Goal: Navigation & Orientation: Find specific page/section

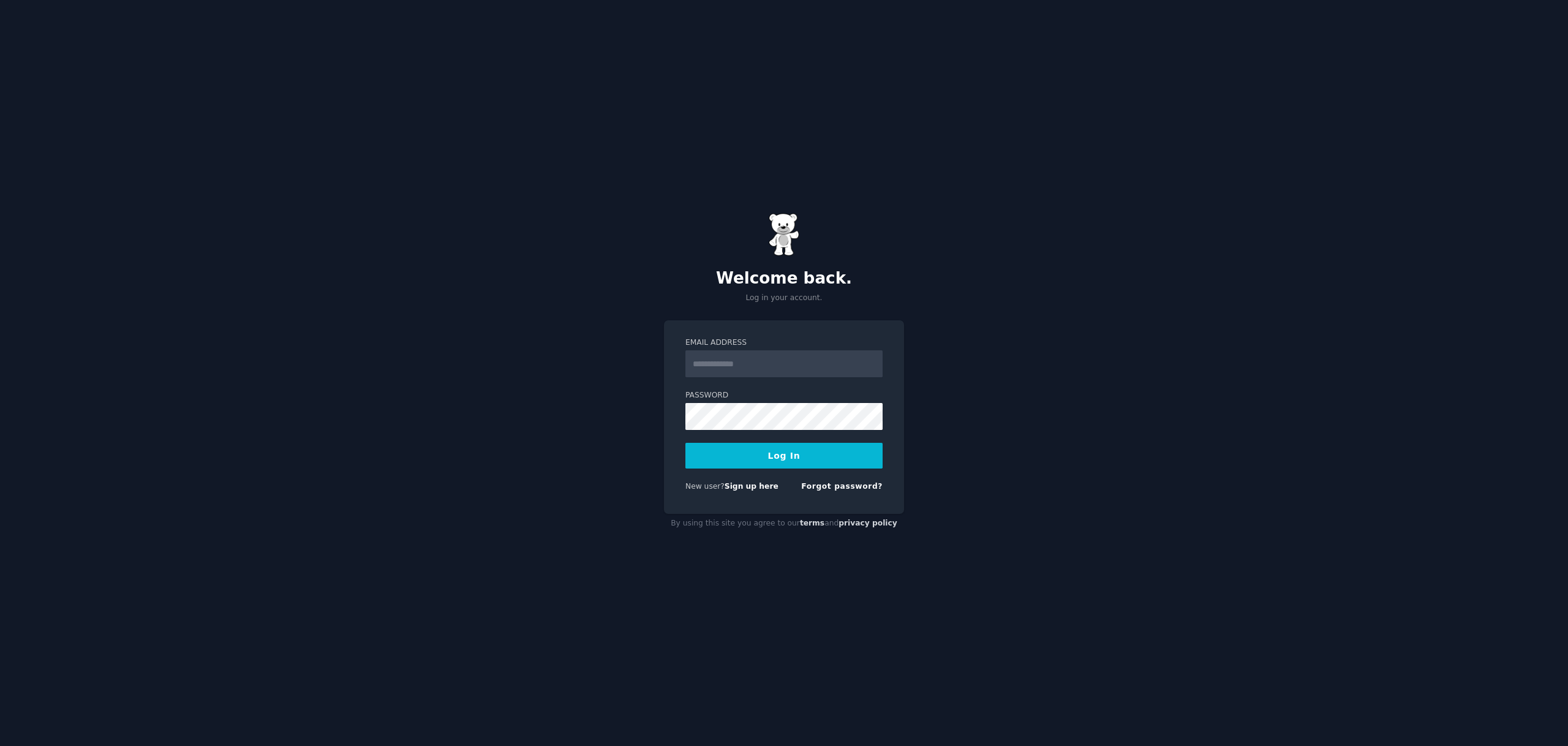
click at [753, 357] on input "Email Address" at bounding box center [784, 363] width 197 height 27
type input "**********"
click at [765, 453] on button "Log In" at bounding box center [784, 456] width 197 height 26
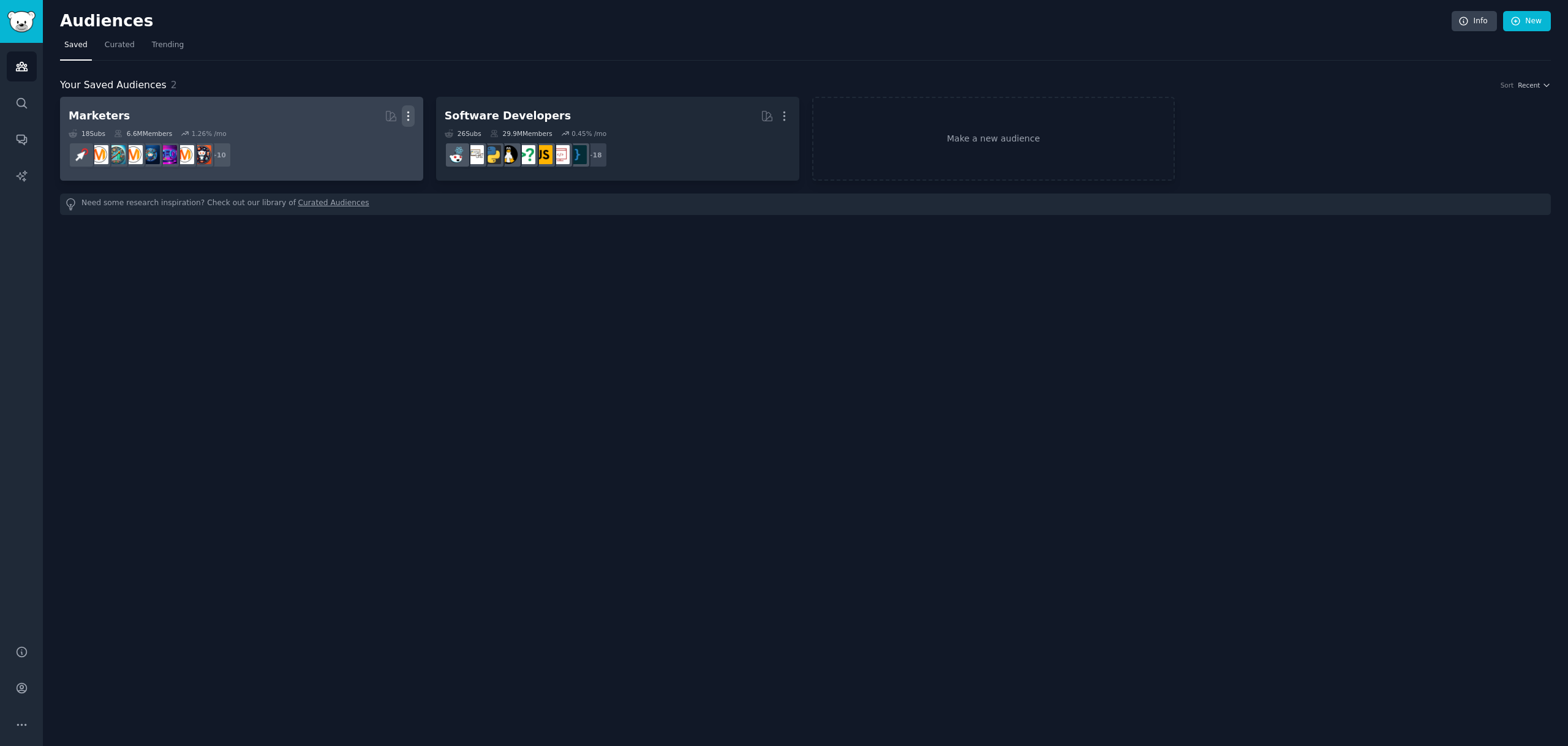
click at [411, 117] on icon "button" at bounding box center [409, 116] width 13 height 13
click at [374, 142] on p "Delete" at bounding box center [374, 142] width 29 height 13
click at [360, 142] on div "Delete" at bounding box center [365, 142] width 58 height 26
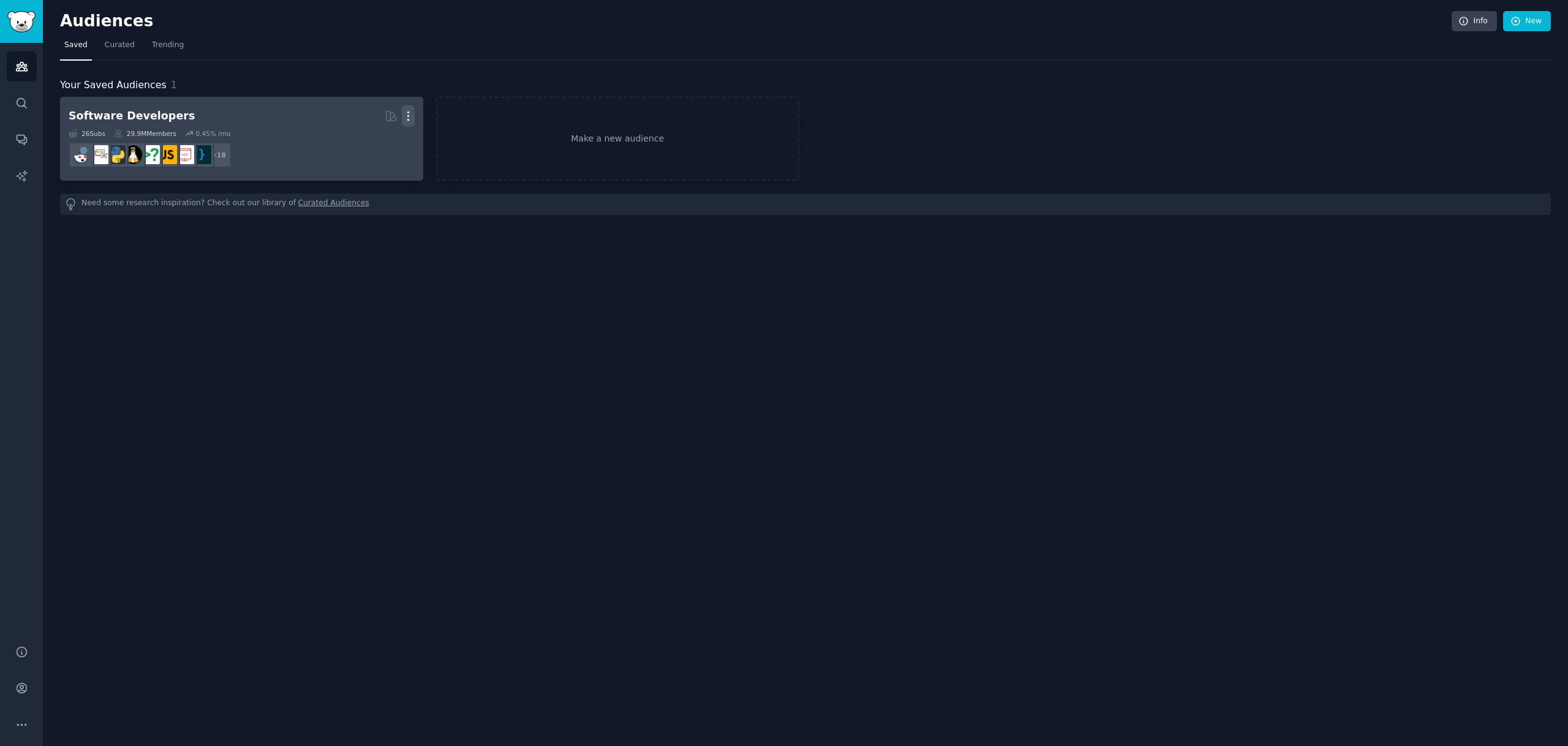
click at [410, 115] on icon "button" at bounding box center [409, 116] width 13 height 13
click at [349, 136] on icon at bounding box center [350, 142] width 13 height 13
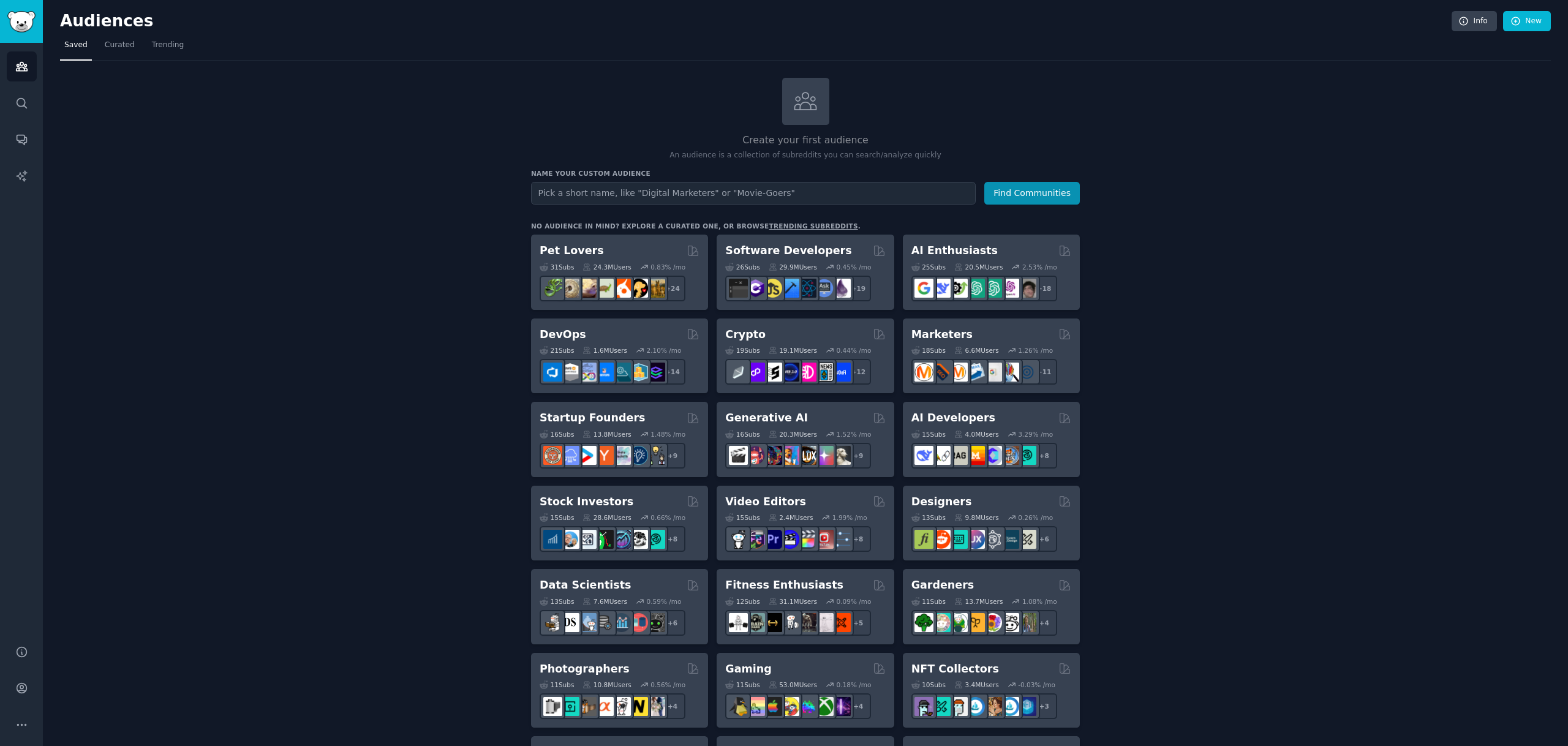
drag, startPoint x: 458, startPoint y: 206, endPoint x: 451, endPoint y: 207, distance: 7.1
click at [460, 208] on div "Create your first audience An audience is a collection of subreddits you can se…" at bounding box center [805, 744] width 1491 height 1333
click at [158, 44] on span "Trending" at bounding box center [168, 45] width 32 height 11
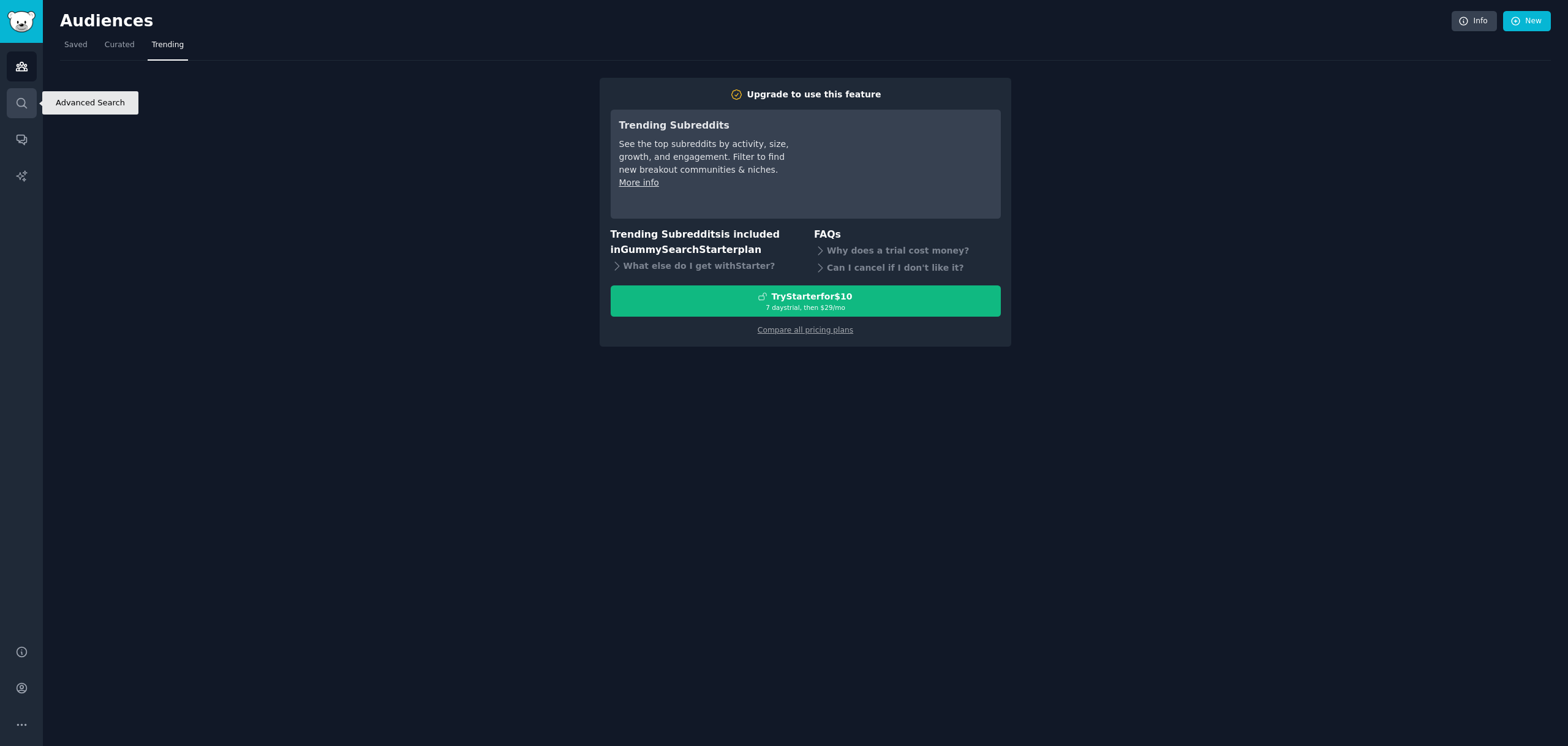
click at [22, 97] on icon "Sidebar" at bounding box center [22, 103] width 13 height 13
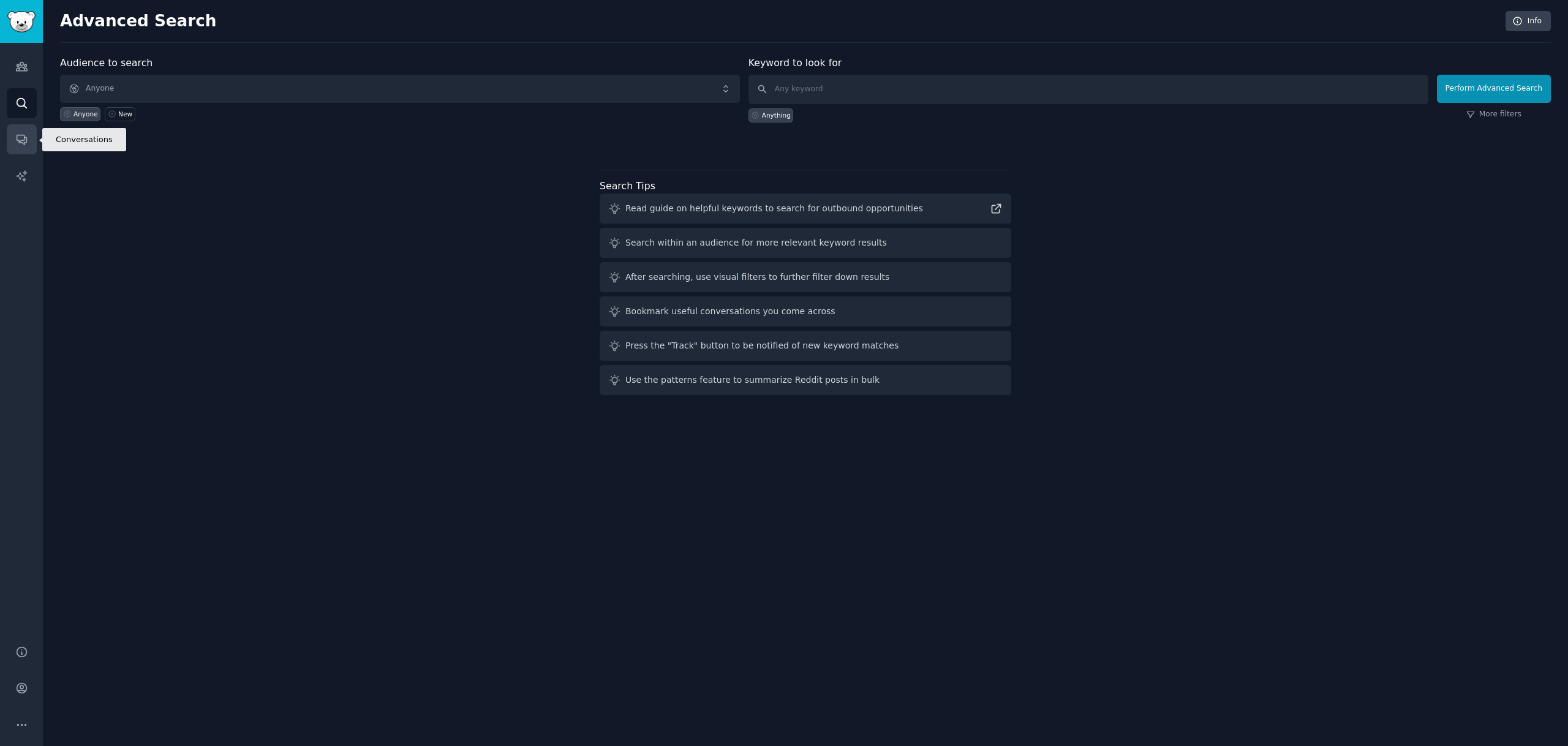
click at [23, 136] on icon "Sidebar" at bounding box center [22, 139] width 13 height 13
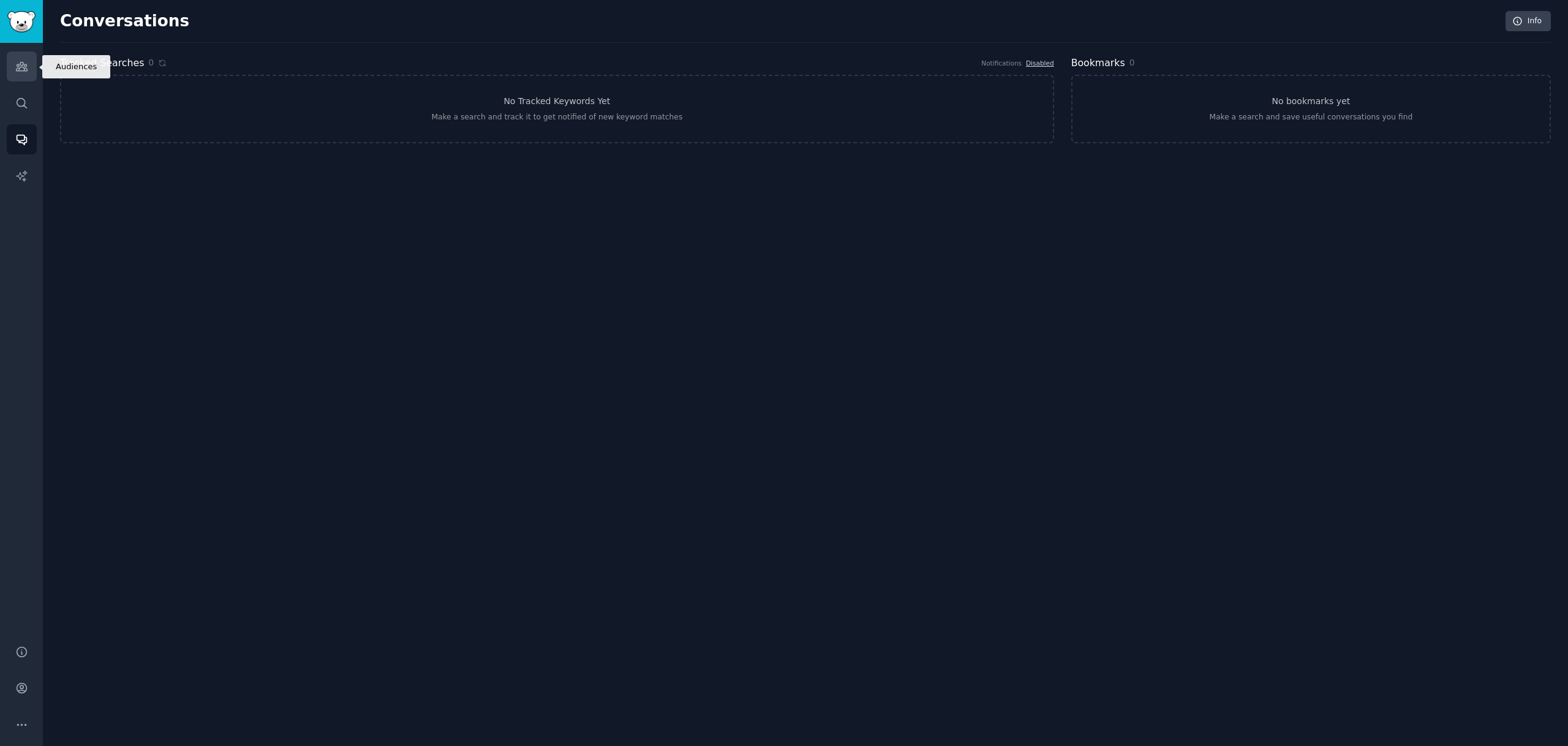
click at [25, 68] on icon "Sidebar" at bounding box center [21, 66] width 11 height 8
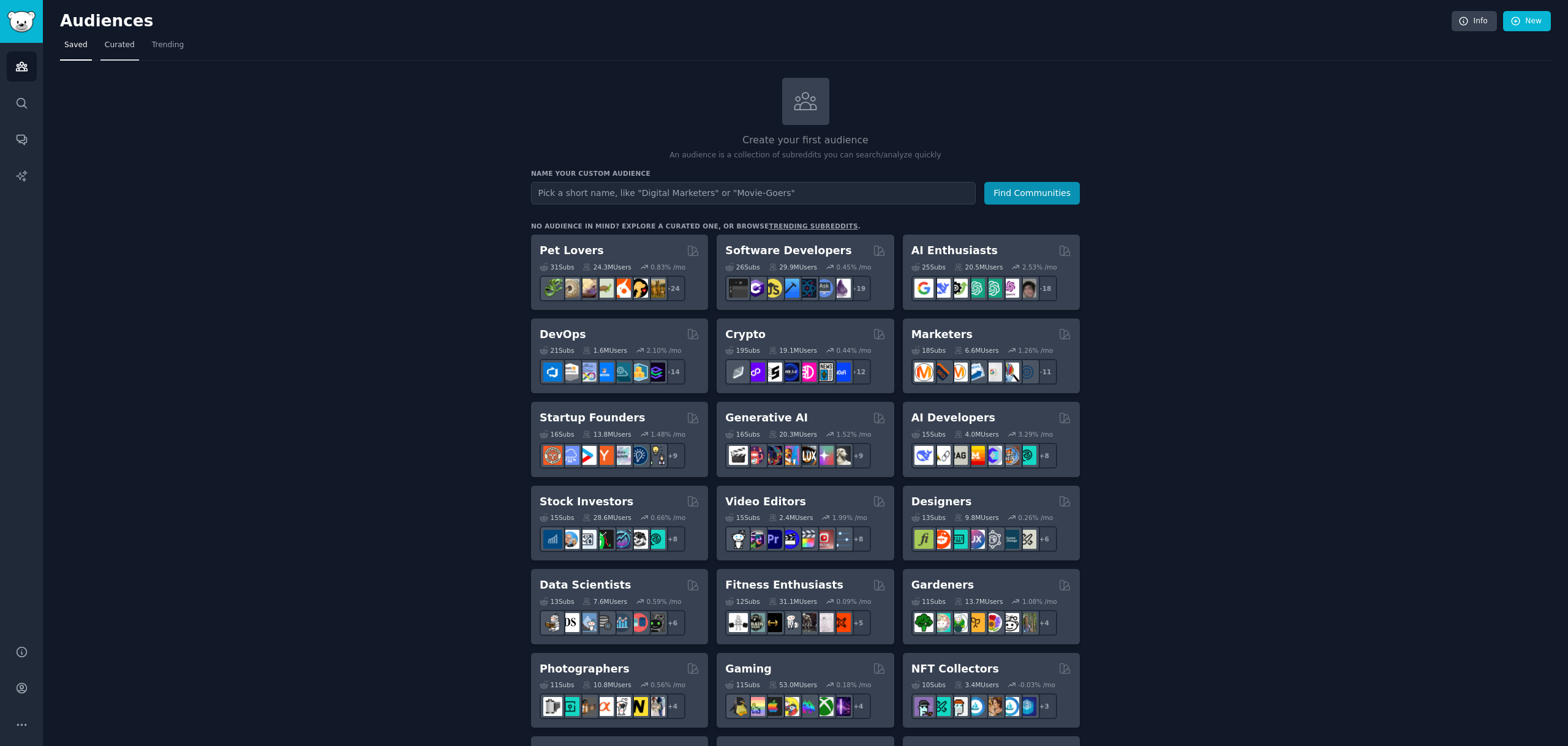
click at [128, 41] on span "Curated" at bounding box center [120, 45] width 30 height 11
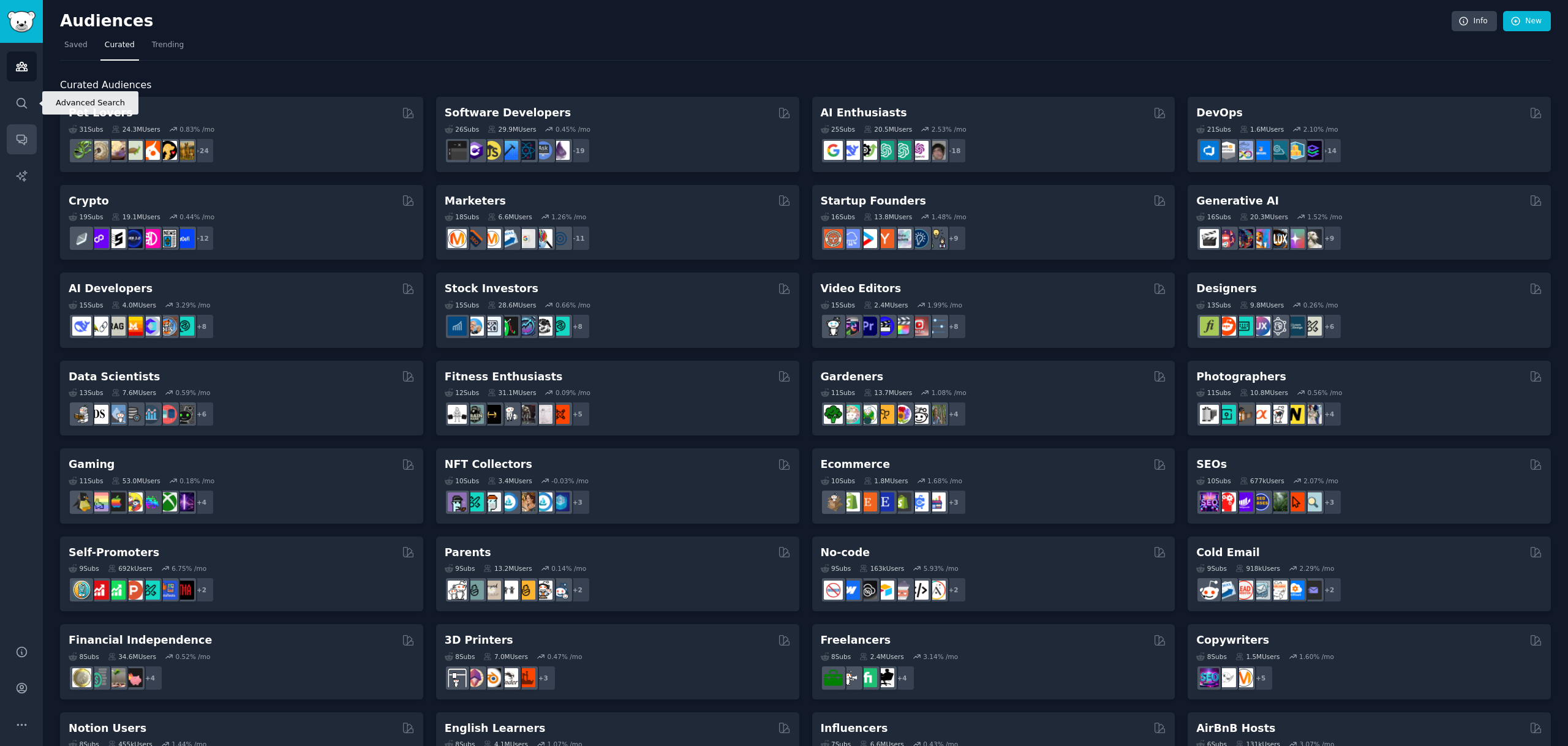
click at [18, 132] on link "Conversations" at bounding box center [21, 139] width 30 height 30
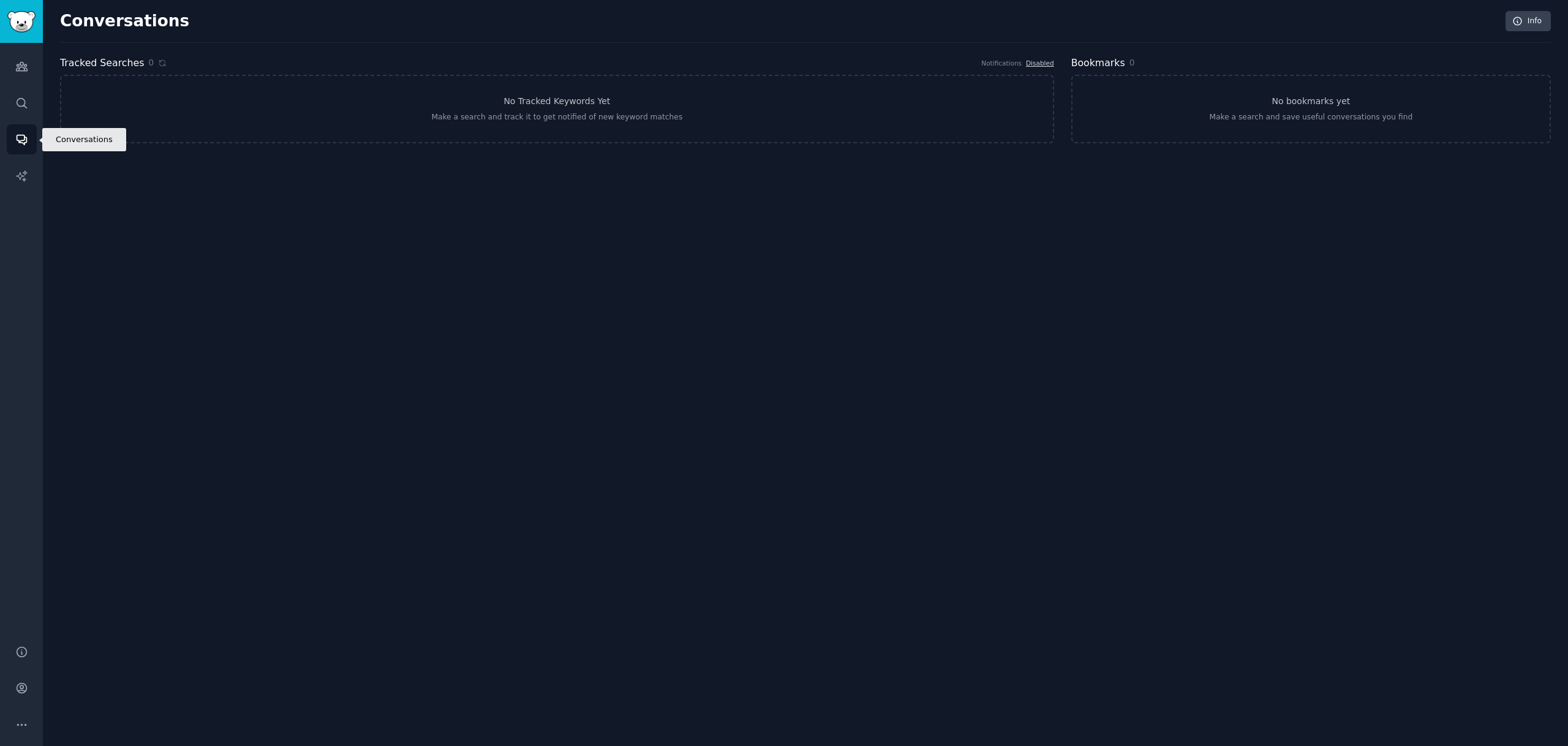
click at [18, 132] on link "Conversations" at bounding box center [21, 139] width 30 height 30
click at [25, 188] on link "AI Reports" at bounding box center [21, 176] width 30 height 30
click at [13, 66] on link "Audiences" at bounding box center [21, 66] width 30 height 30
